Goal: Communication & Community: Answer question/provide support

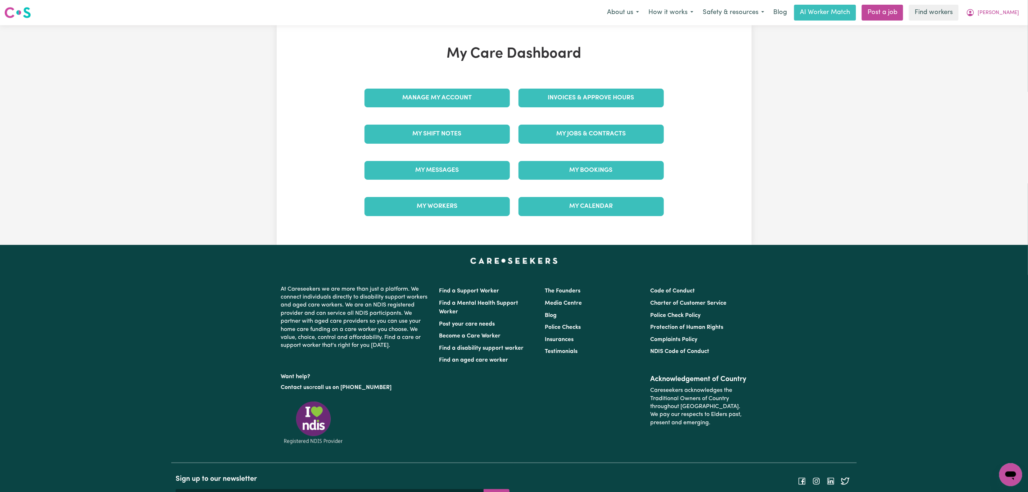
click at [438, 199] on link "My Workers" at bounding box center [436, 206] width 145 height 19
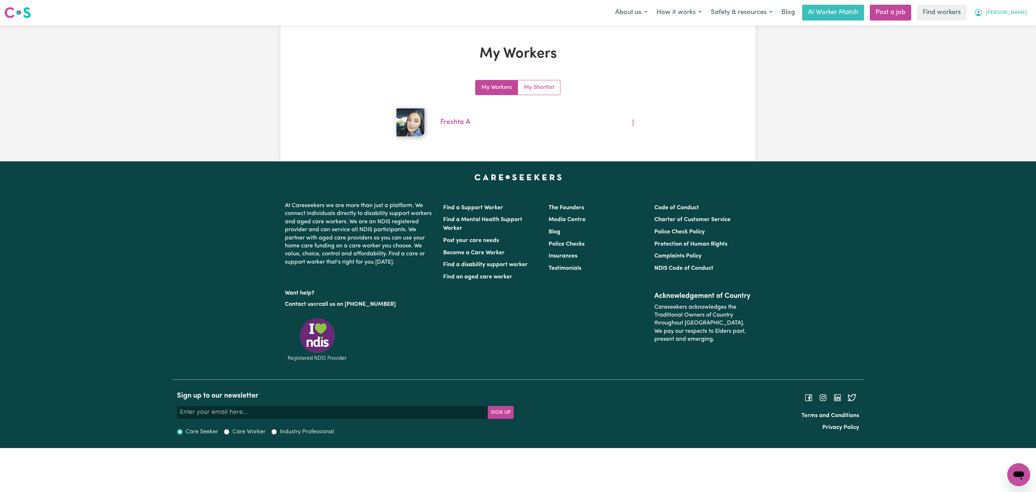
click at [1023, 8] on button "[PERSON_NAME]" at bounding box center [1001, 12] width 62 height 15
click at [1012, 27] on link "My Dashboard" at bounding box center [1003, 28] width 57 height 14
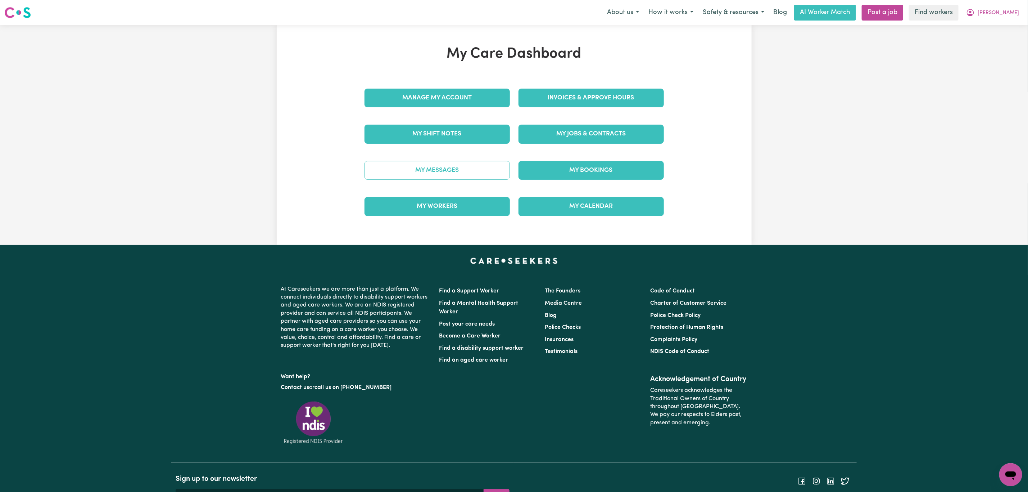
click at [469, 180] on link "My Messages" at bounding box center [436, 170] width 145 height 19
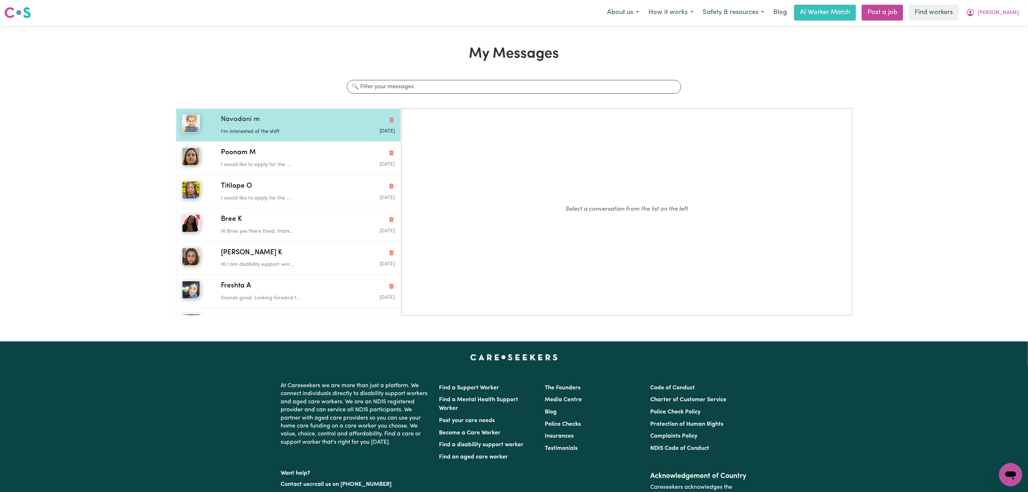
click at [271, 126] on div "I'm interested of the shift" at bounding box center [279, 130] width 116 height 11
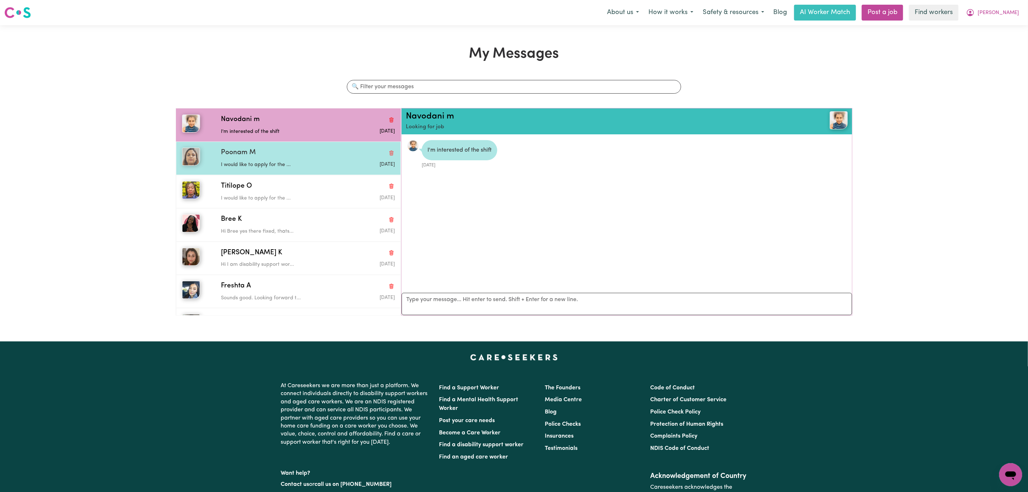
click at [261, 155] on div "Poonam M" at bounding box center [308, 153] width 174 height 10
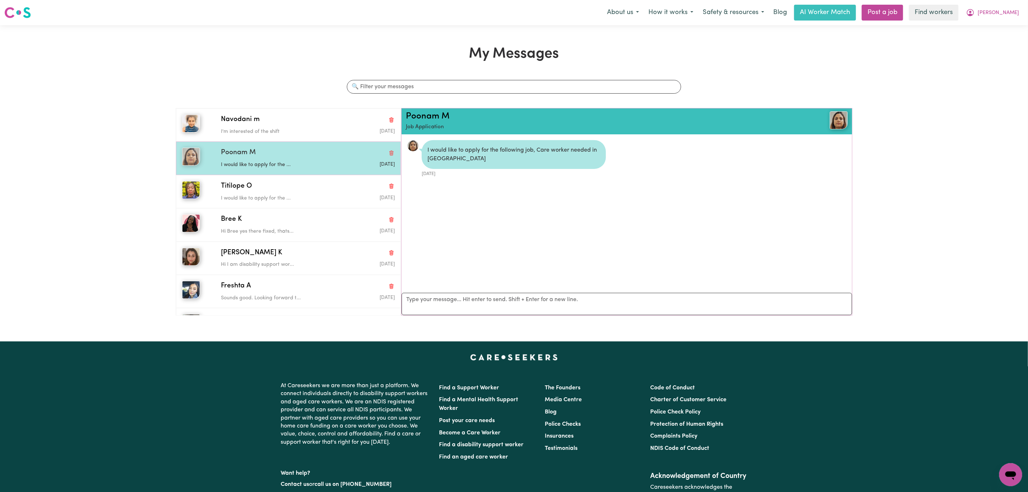
scroll to position [5, 0]
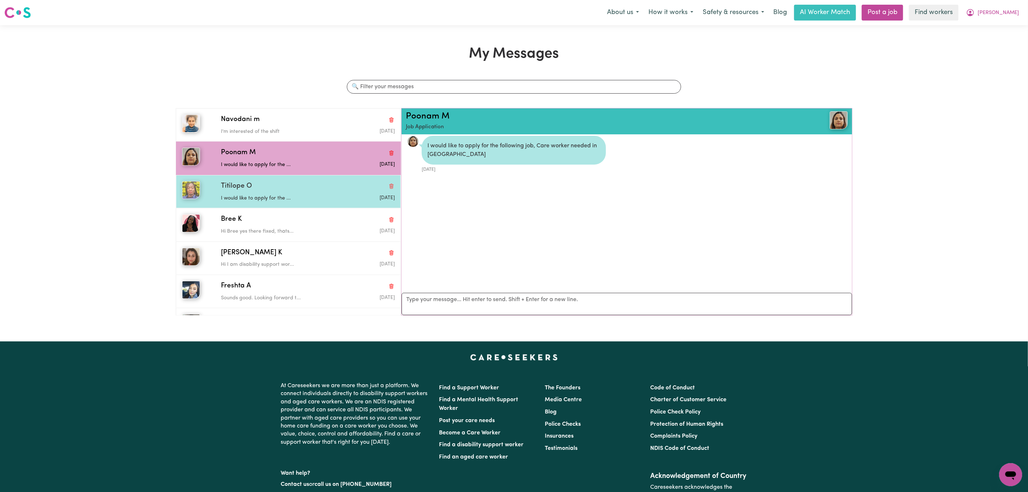
click at [330, 192] on div "I would like to apply for the ..." at bounding box center [279, 196] width 116 height 11
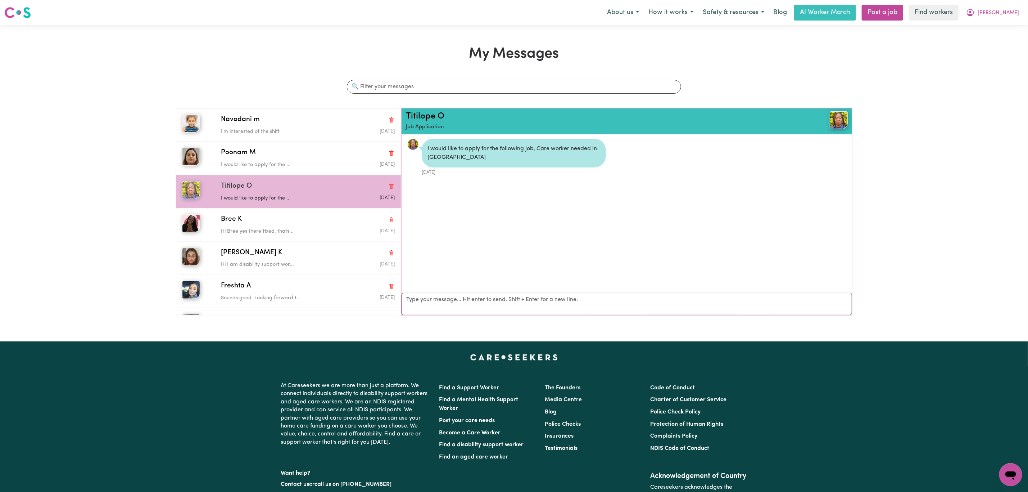
scroll to position [0, 0]
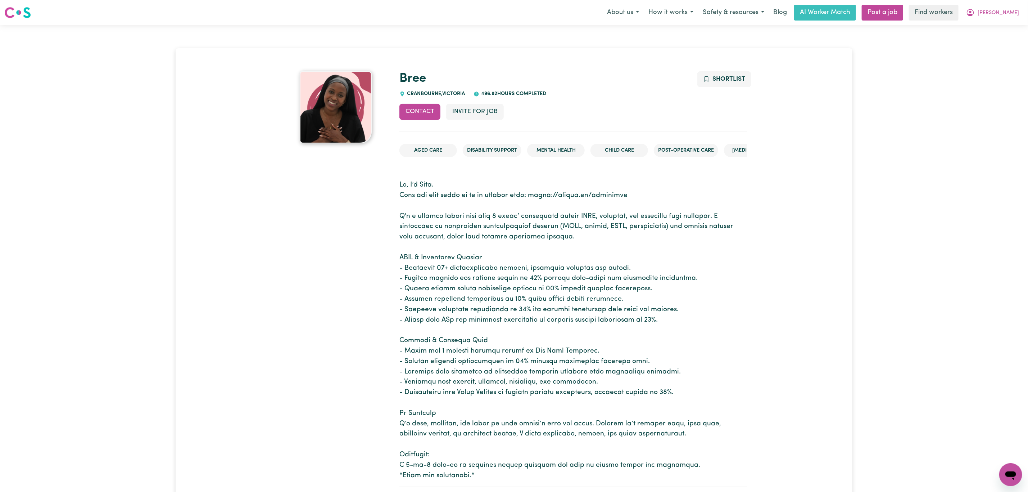
click at [1005, 21] on nav "Menu About us How it works Safety & resources Blog AI Worker Match Post a job F…" at bounding box center [514, 12] width 1028 height 25
click at [1007, 13] on button "[PERSON_NAME]" at bounding box center [992, 12] width 62 height 15
click at [1006, 41] on link "Logout" at bounding box center [994, 42] width 57 height 14
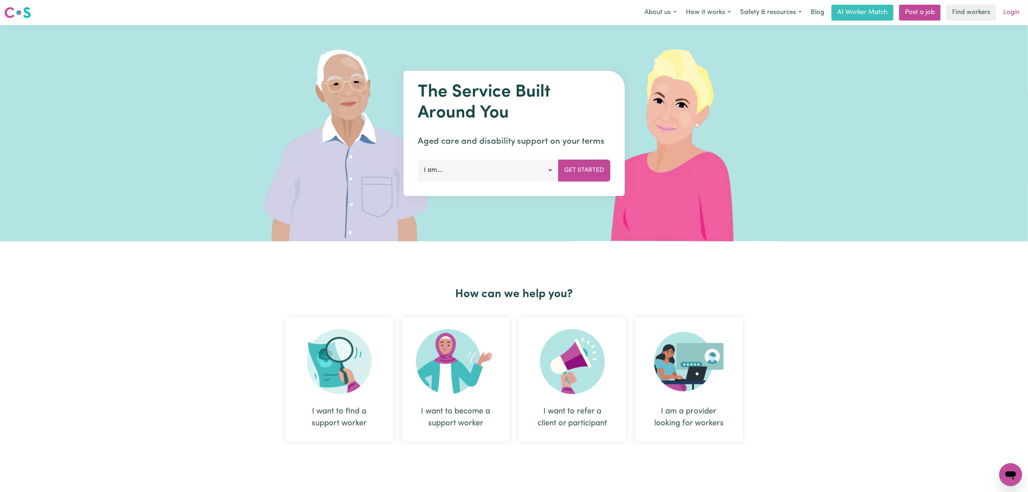
click at [1011, 14] on link "Login" at bounding box center [1011, 13] width 25 height 16
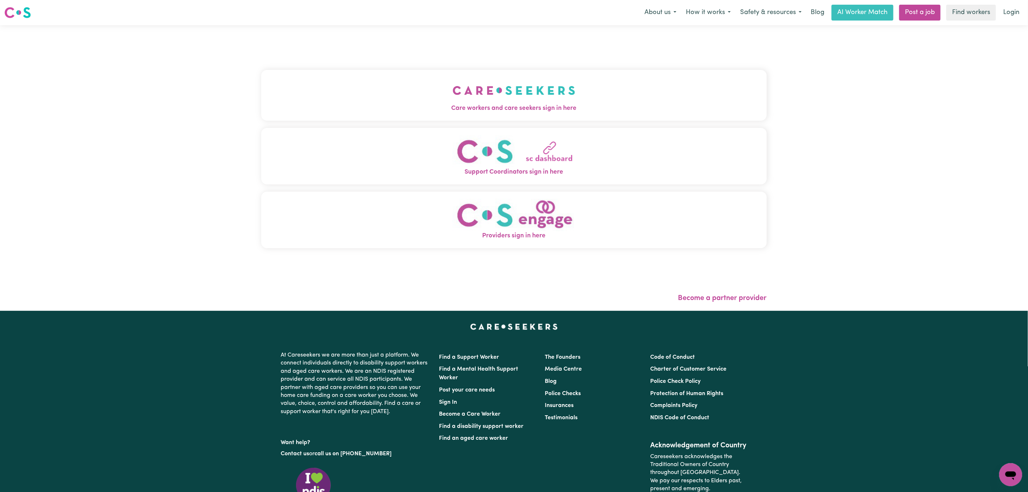
drag, startPoint x: 360, startPoint y: 60, endPoint x: 359, endPoint y: 72, distance: 11.2
click at [359, 65] on div "Care workers and care seekers sign in here Support Coordinators sign in here Pr…" at bounding box center [514, 163] width 506 height 246
click at [354, 107] on button "Care workers and care seekers sign in here" at bounding box center [514, 95] width 506 height 50
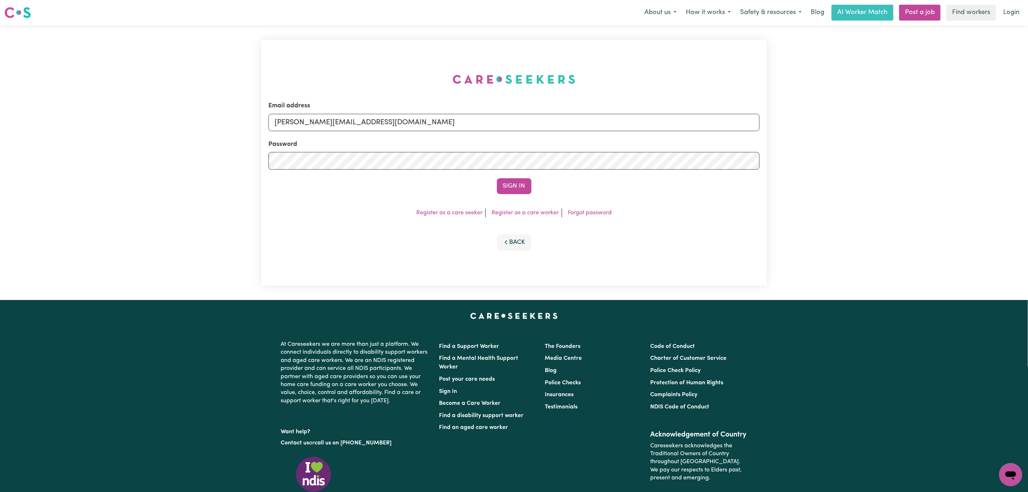
click at [353, 109] on div "Email address mikayla+engage@careseekers.com.au Password Sign In Register as a …" at bounding box center [514, 162] width 514 height 275
drag, startPoint x: 305, startPoint y: 123, endPoint x: 323, endPoint y: 131, distance: 19.2
click at [305, 123] on input "mikayla+engage@careseekers.com.au" at bounding box center [513, 122] width 491 height 17
drag, startPoint x: 311, startPoint y: 124, endPoint x: 554, endPoint y: 141, distance: 243.5
click at [553, 141] on form "Email address superuser~mikayla@careseekers.com.au Password Sign In" at bounding box center [513, 147] width 491 height 93
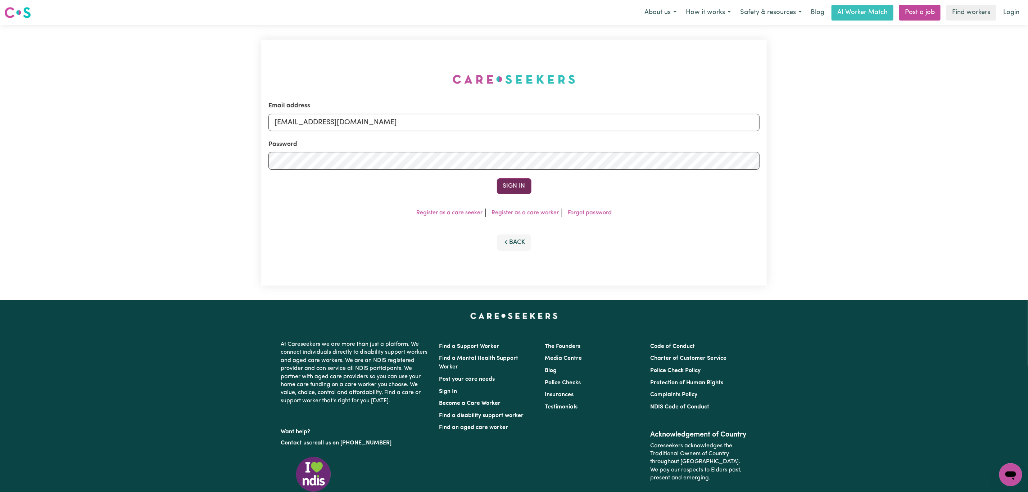
type input "superuser~linamorvillo@optusnet.com.au"
click at [519, 183] on button "Sign In" at bounding box center [514, 186] width 35 height 16
